Goal: Transaction & Acquisition: Purchase product/service

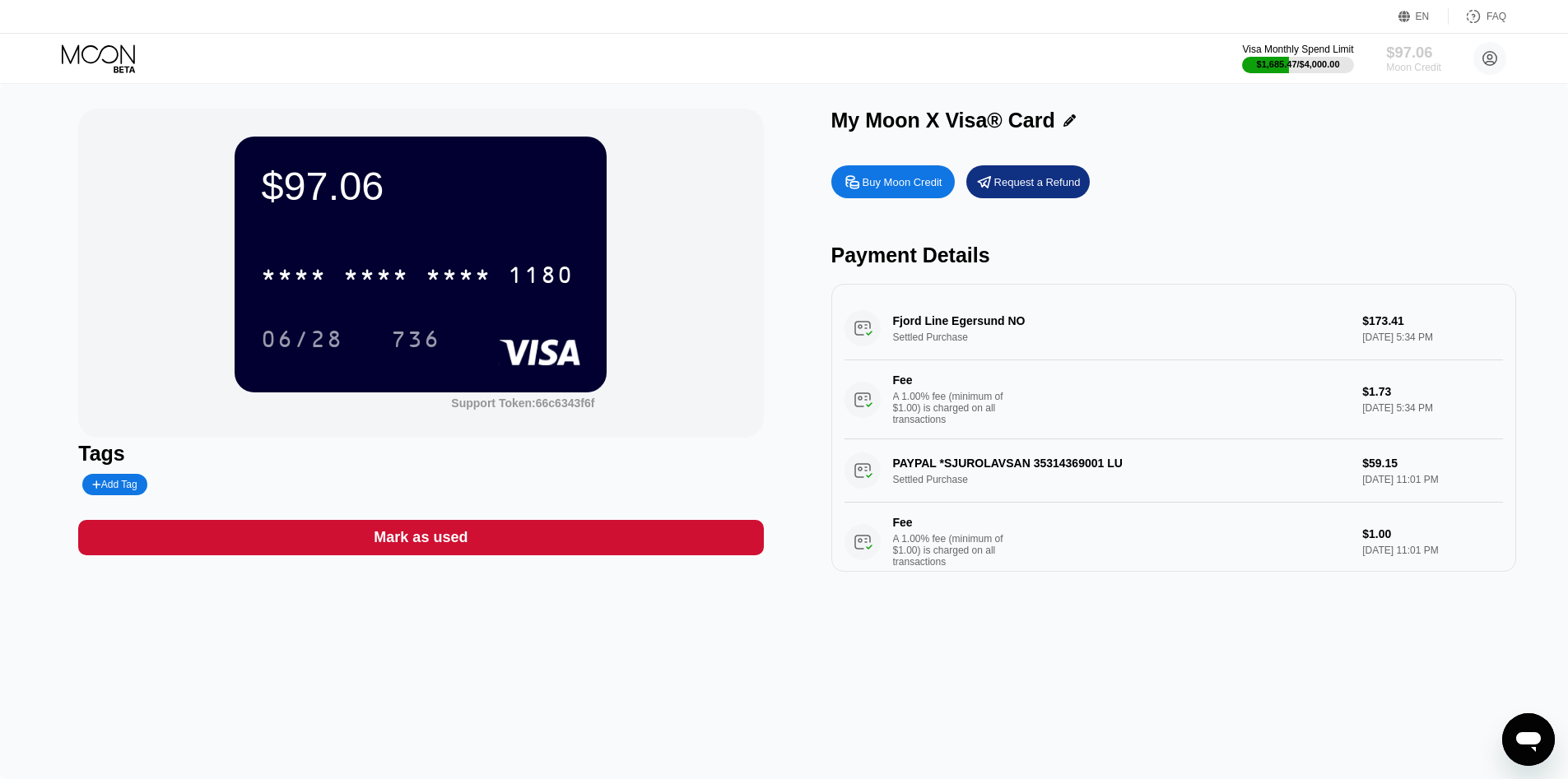
click at [1416, 62] on div "Moon Credit" at bounding box center [1413, 68] width 55 height 12
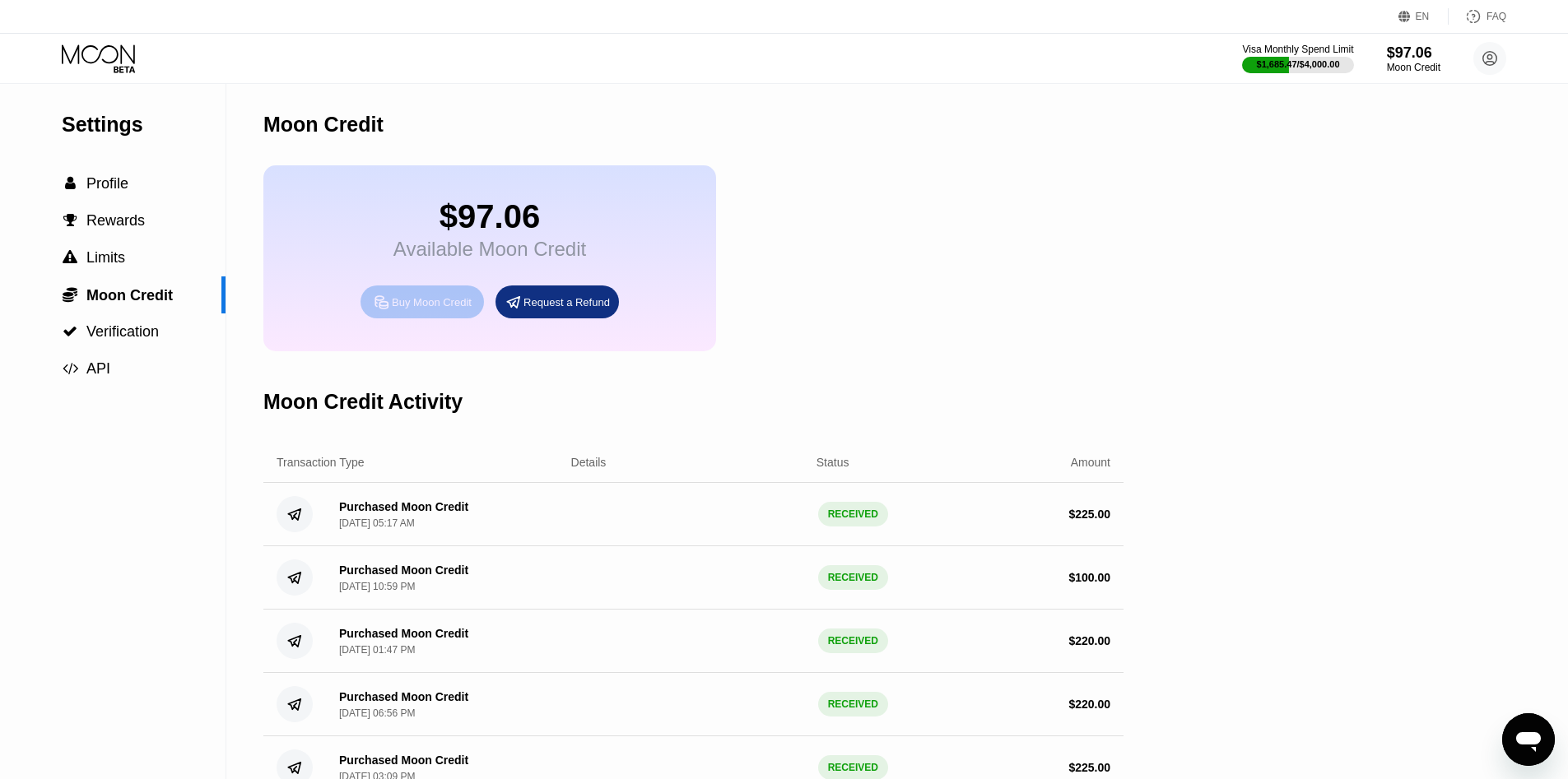
click at [439, 299] on div "Buy Moon Credit" at bounding box center [431, 302] width 80 height 14
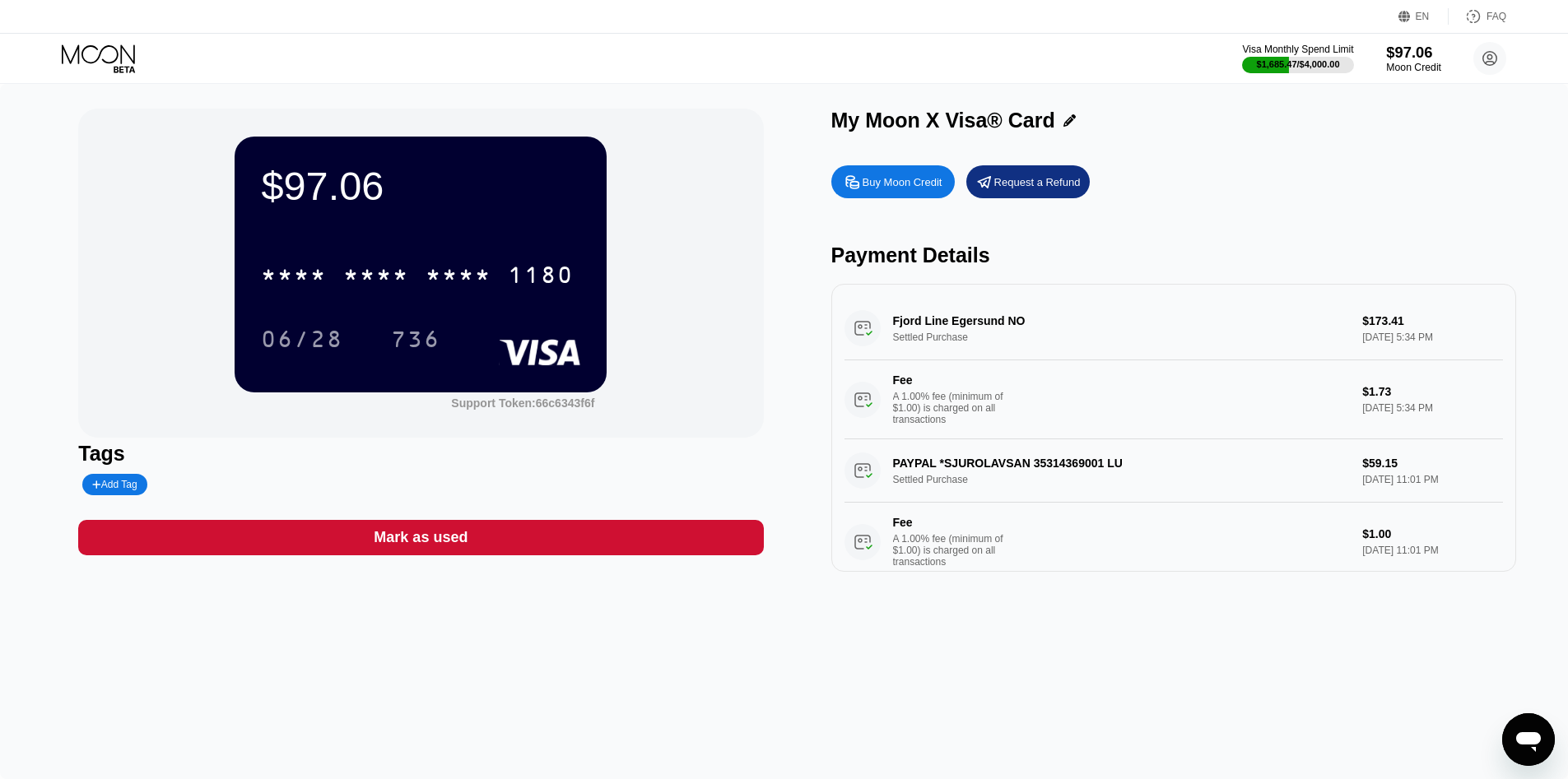
click at [1414, 66] on div "Moon Credit" at bounding box center [1413, 68] width 55 height 12
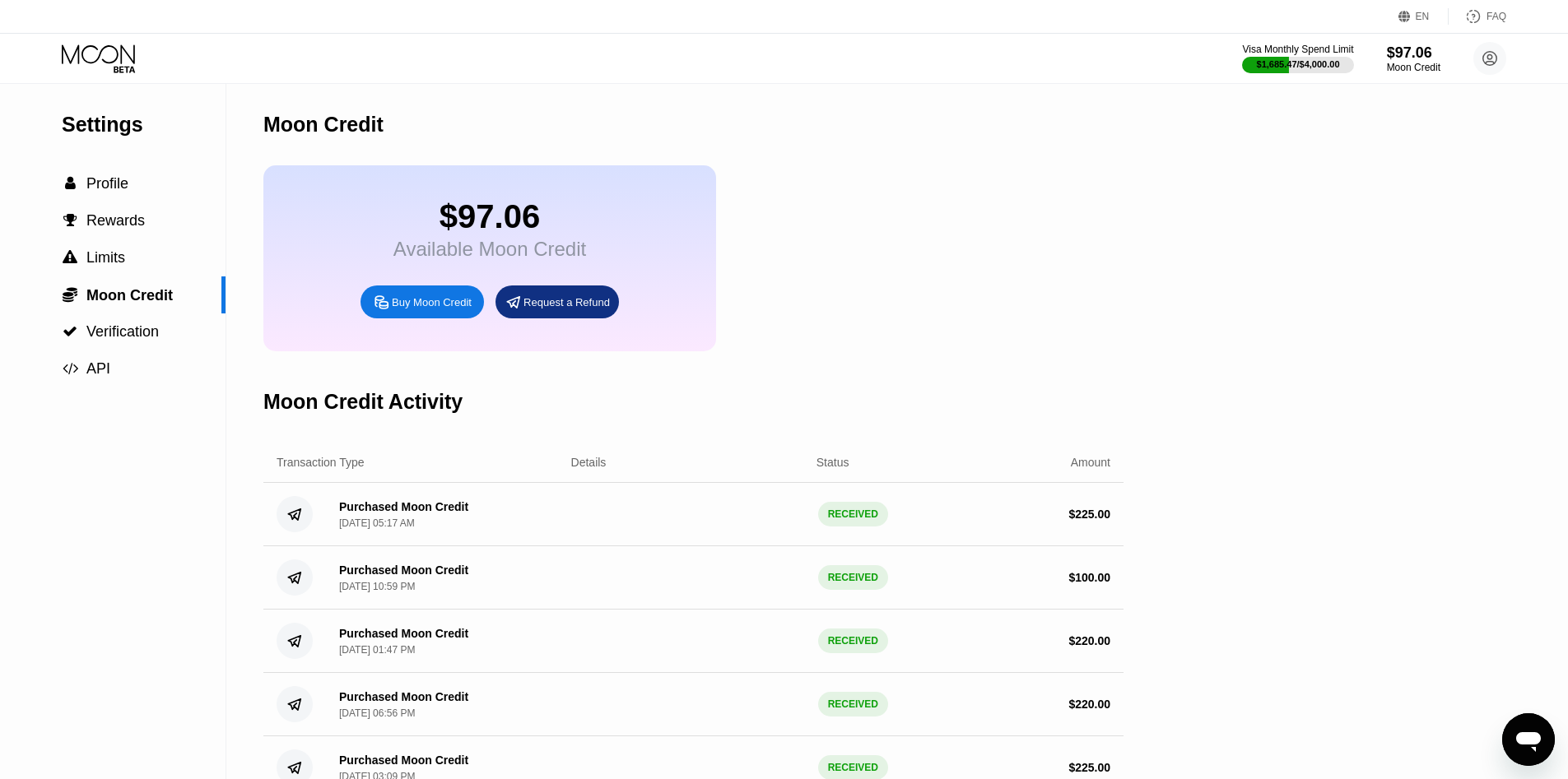
click at [434, 304] on div "Buy Moon Credit" at bounding box center [431, 302] width 80 height 14
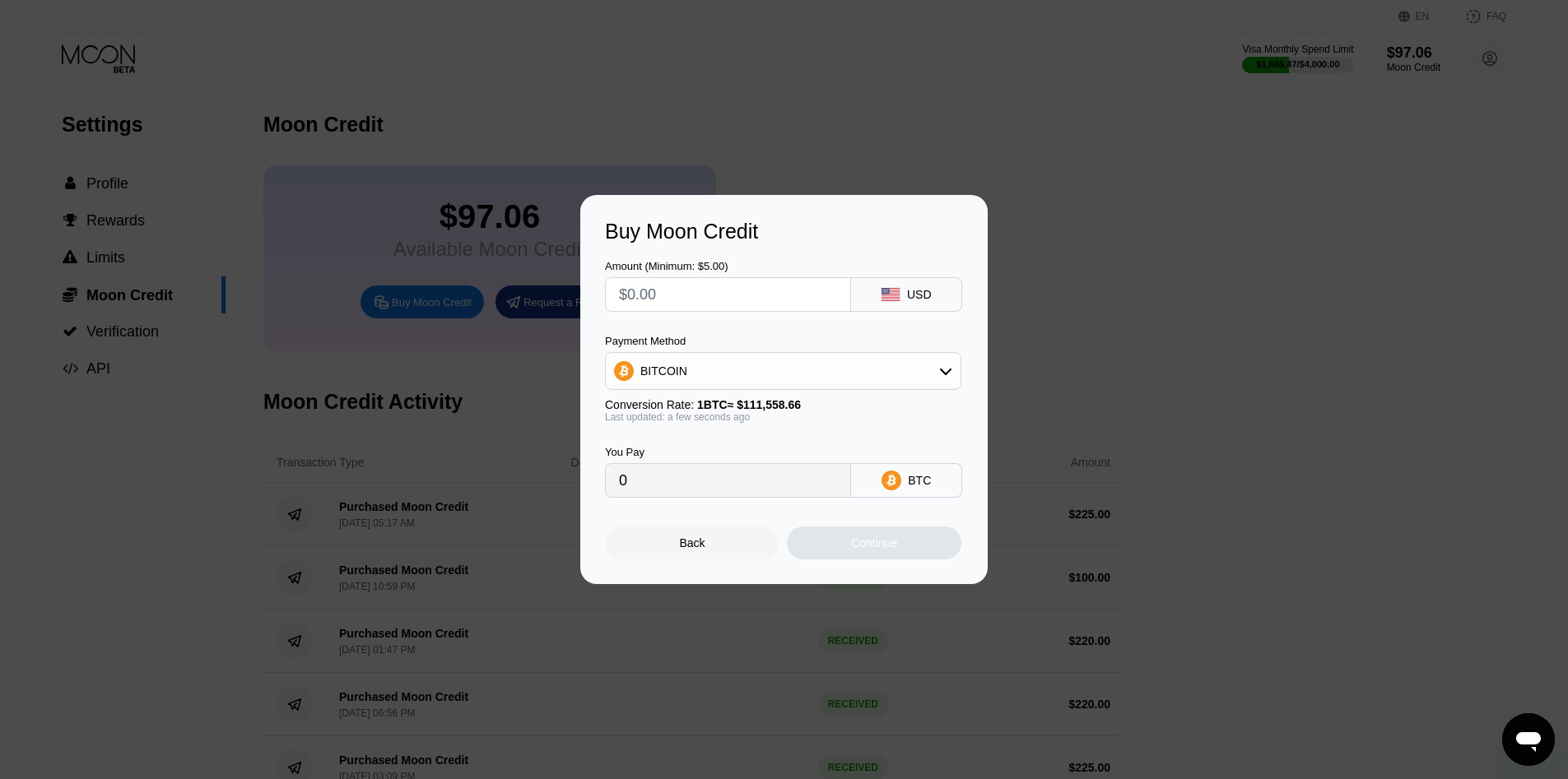
click at [662, 297] on input "text" at bounding box center [728, 295] width 218 height 33
type input "$35"
type input "0.00031374"
type input "$35"
click at [916, 541] on div "Continue" at bounding box center [874, 543] width 175 height 33
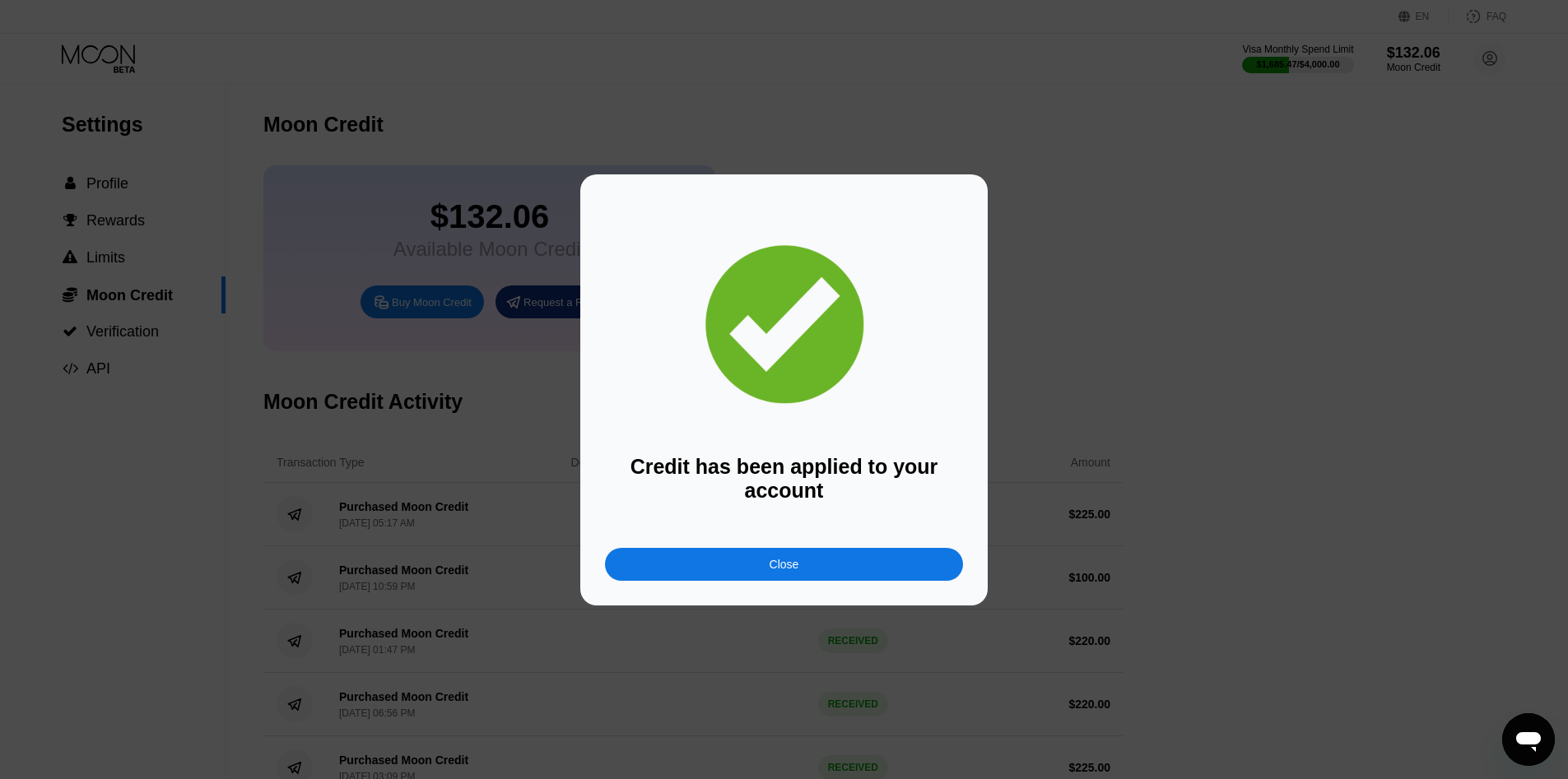
click at [813, 576] on div "Close" at bounding box center [784, 564] width 358 height 33
